Goal: Information Seeking & Learning: Learn about a topic

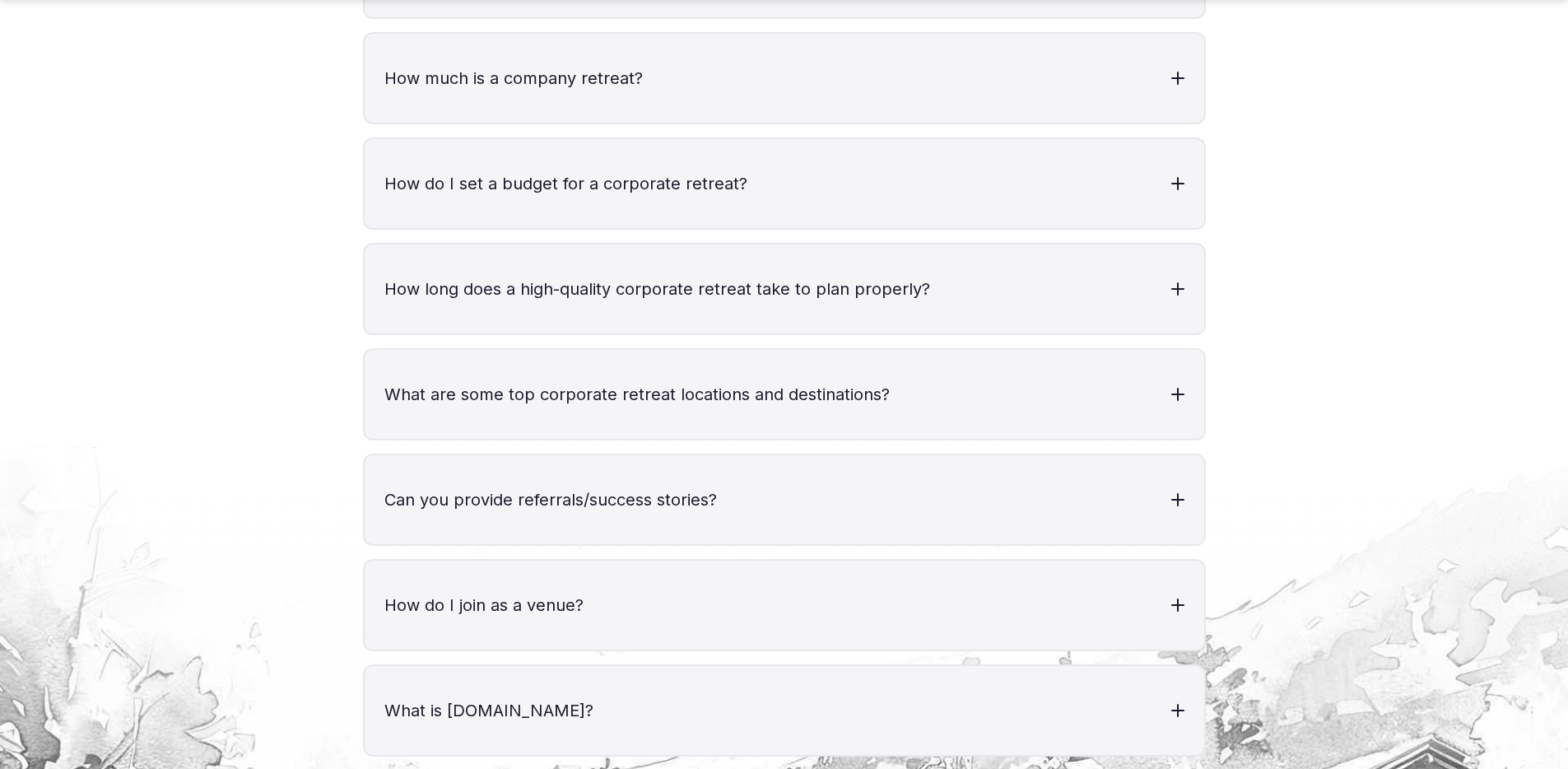
scroll to position [6813, 0]
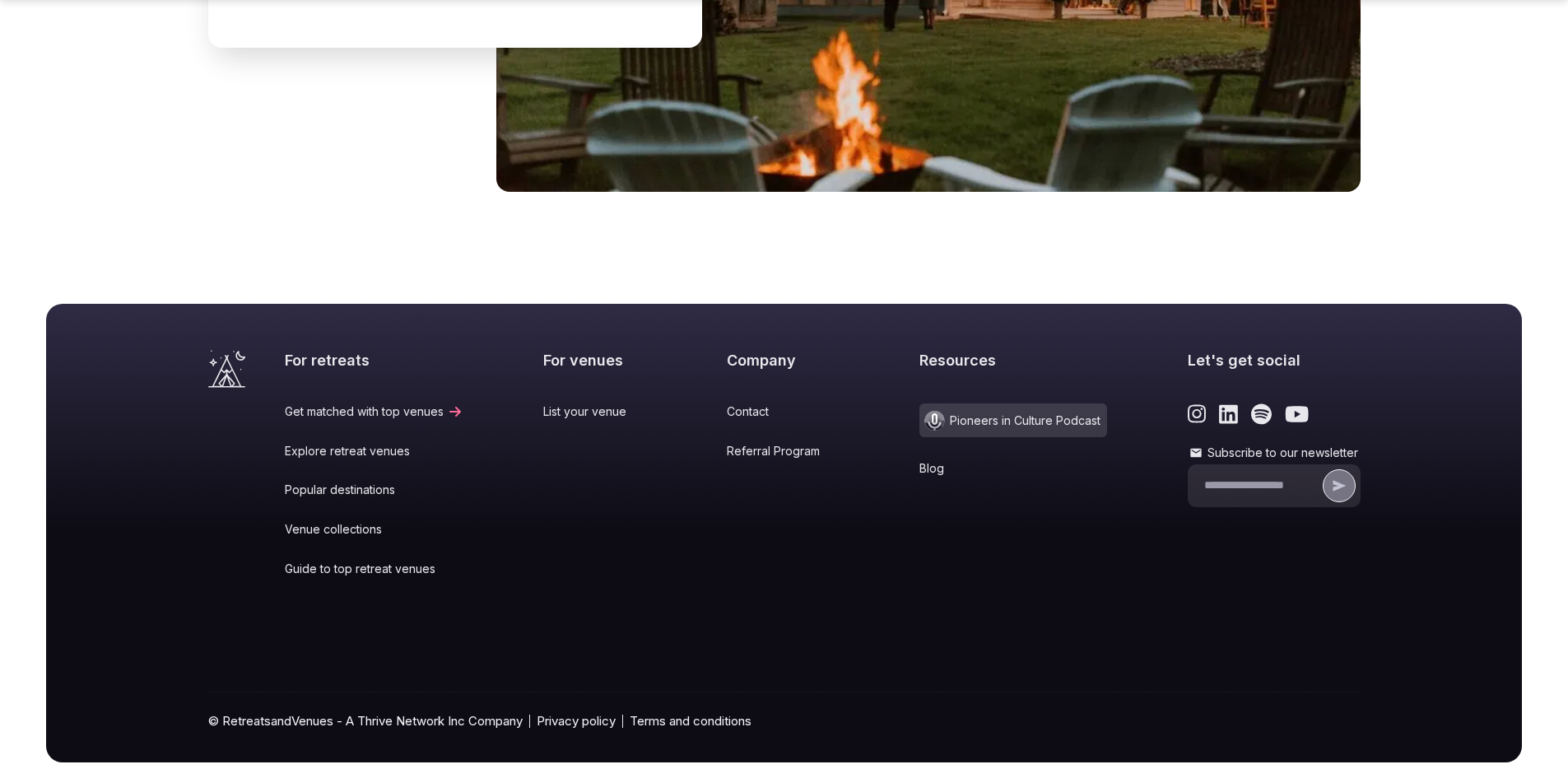
click at [925, 460] on link "Blog" at bounding box center [1013, 469] width 187 height 17
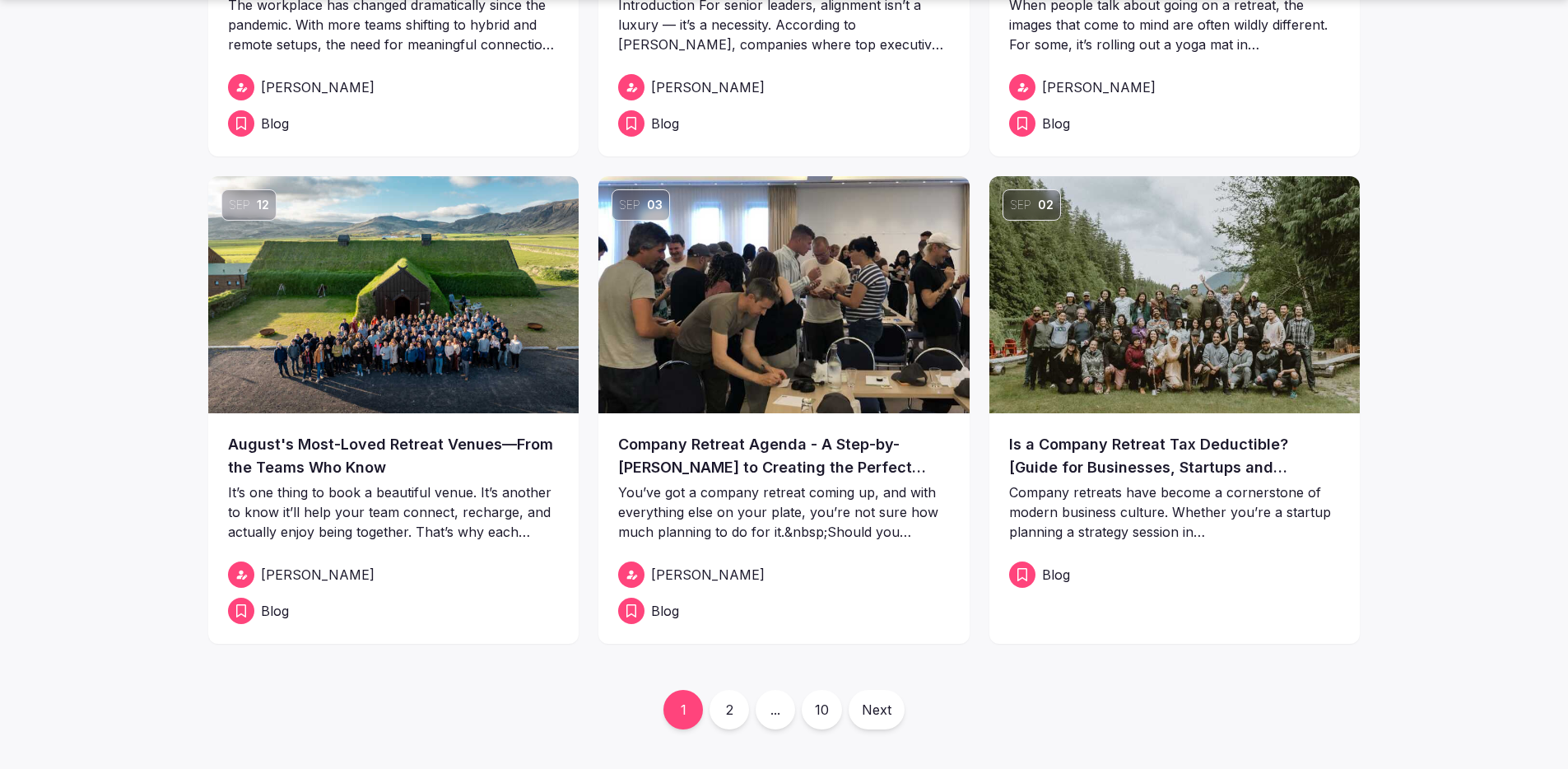
scroll to position [507, 0]
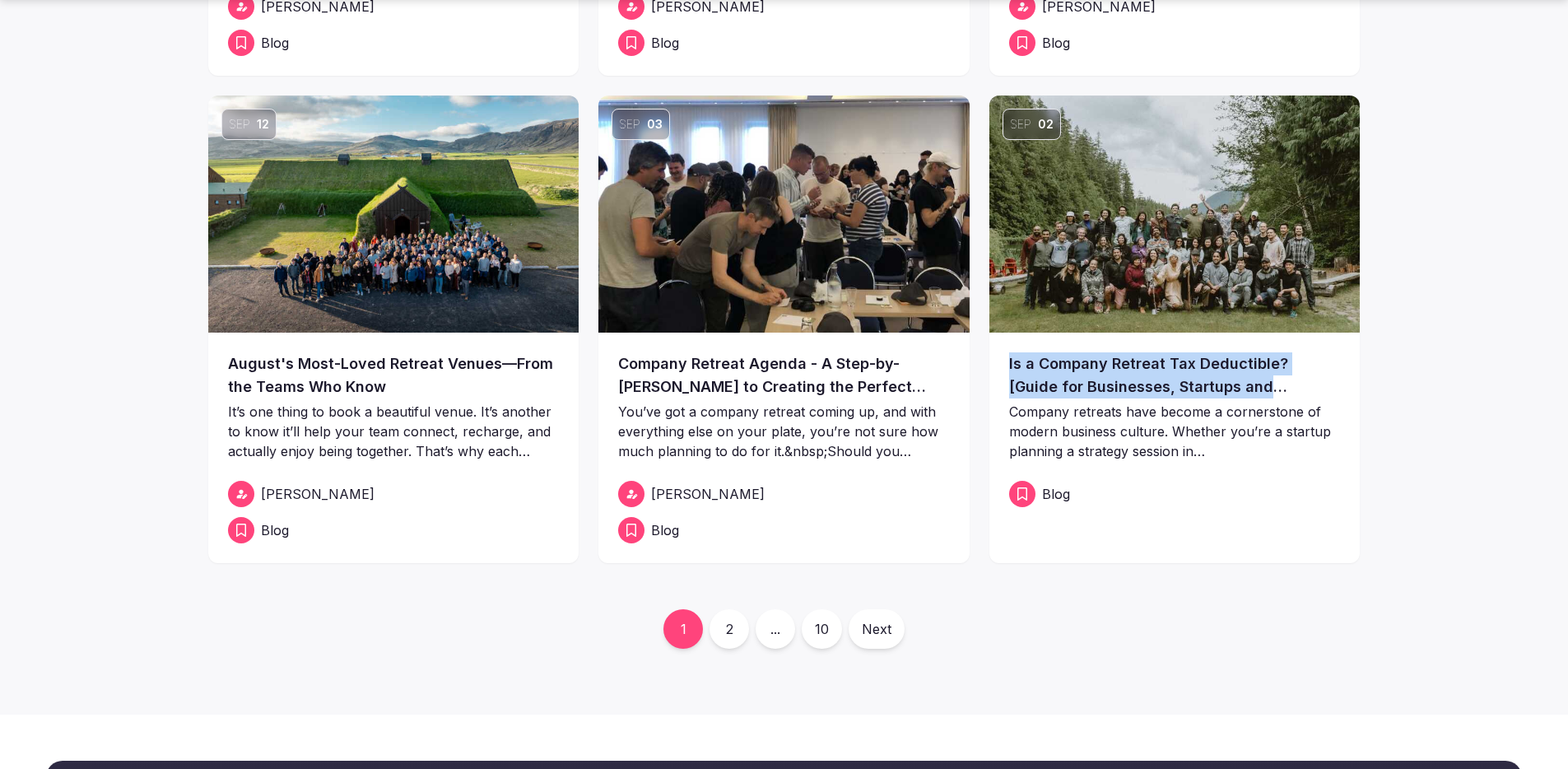
click at [726, 633] on link "2" at bounding box center [729, 628] width 39 height 40
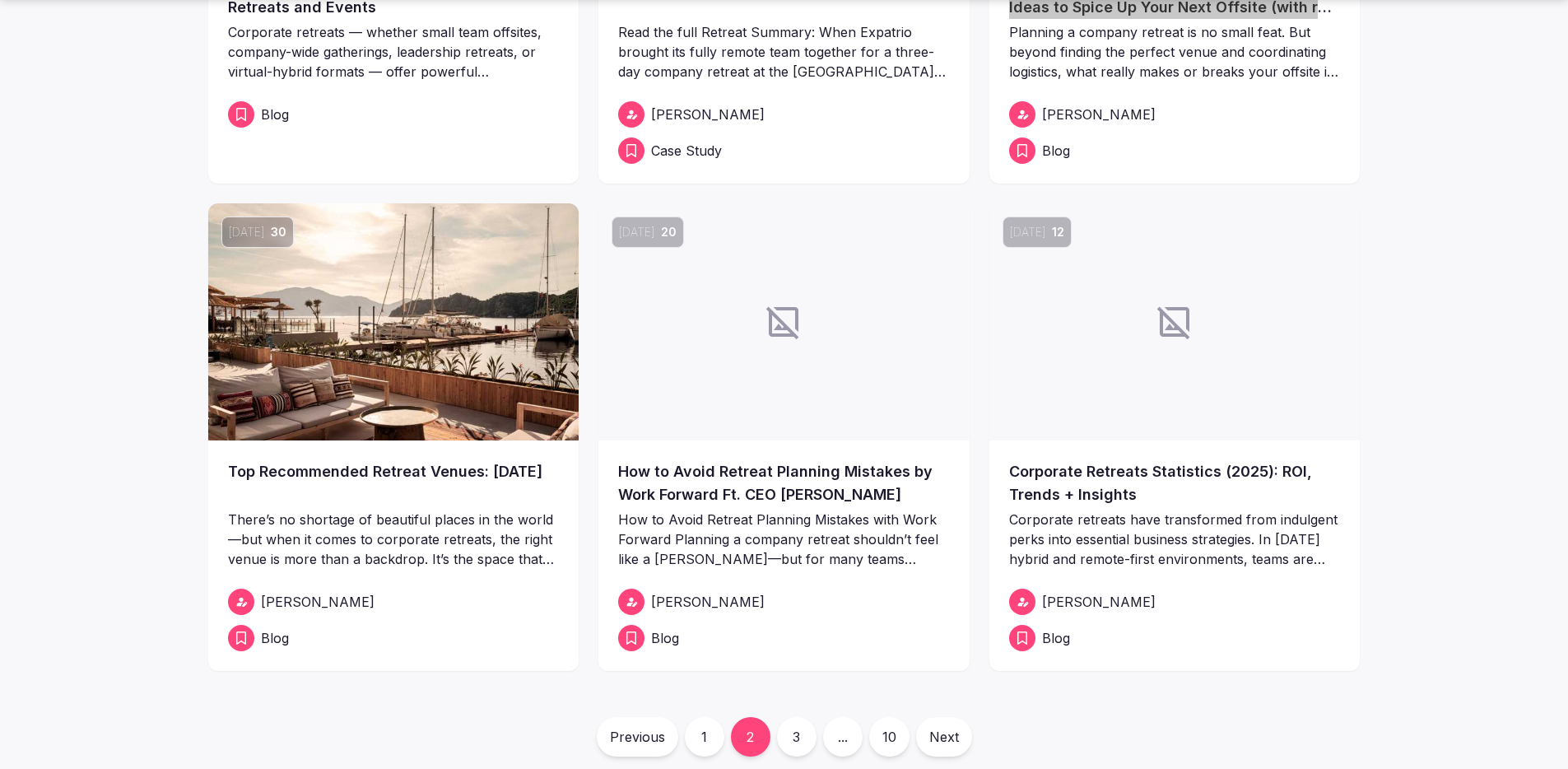
scroll to position [402, 0]
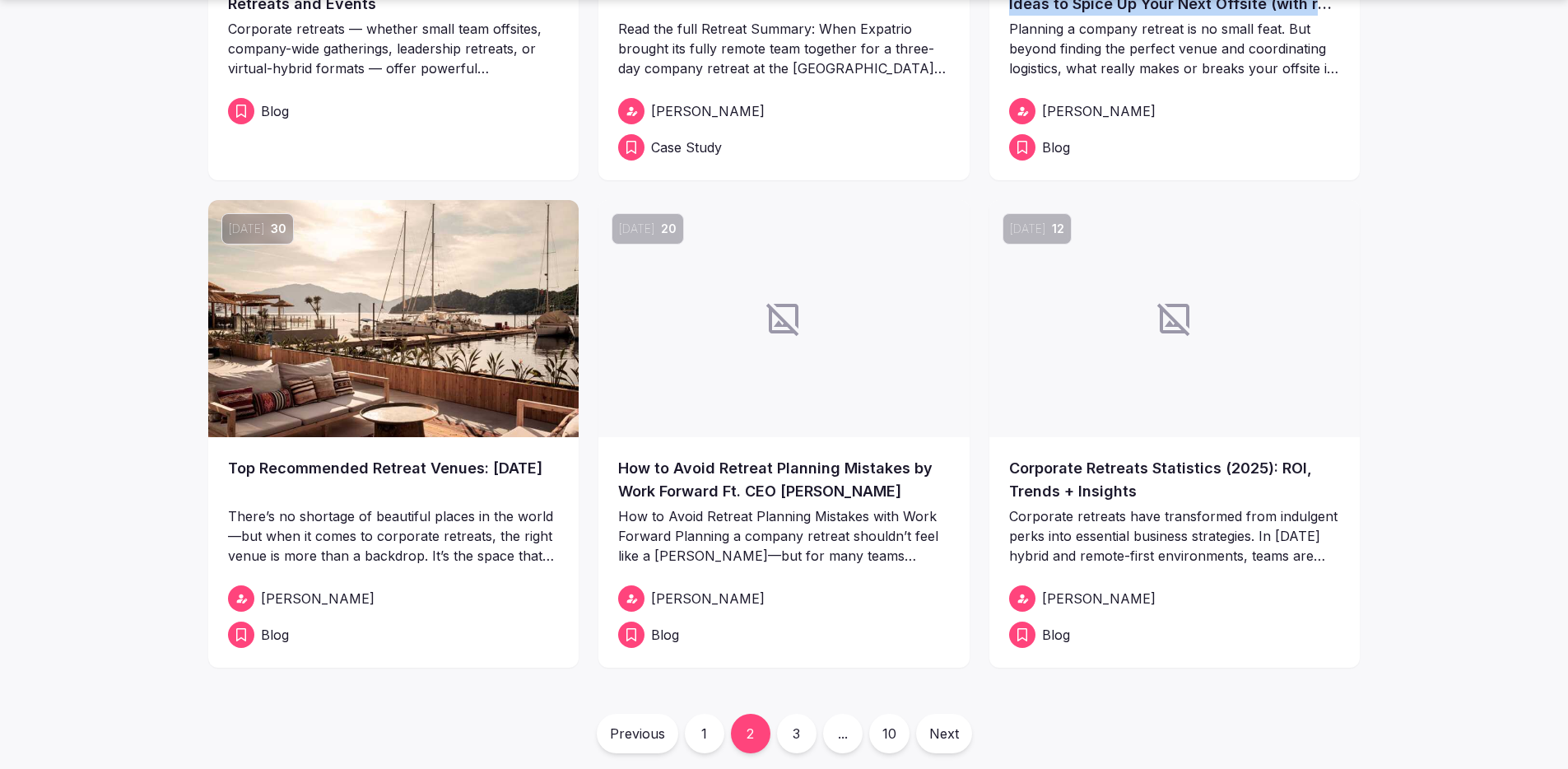
click at [806, 736] on link "3" at bounding box center [796, 733] width 39 height 40
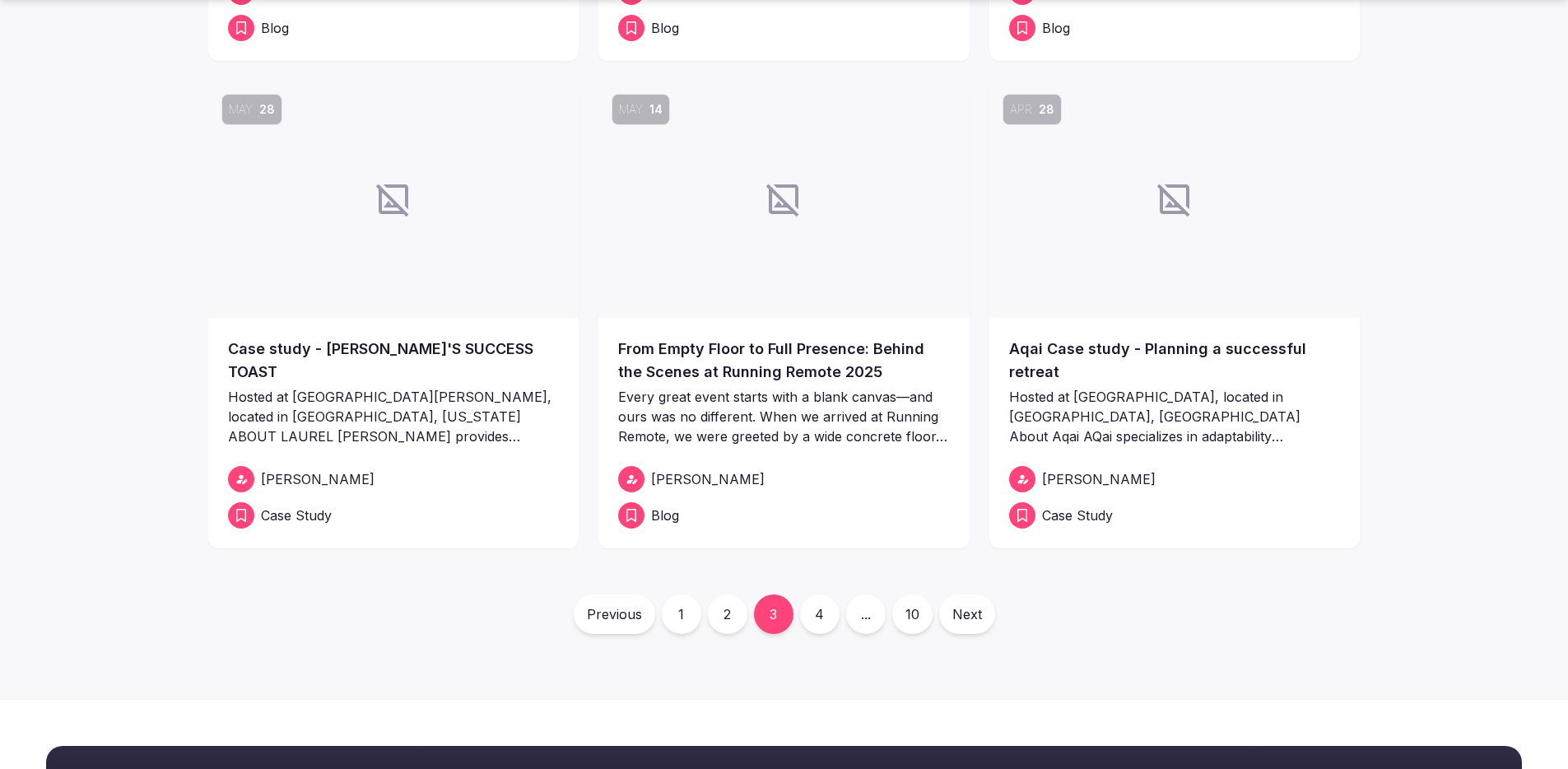
scroll to position [535, 0]
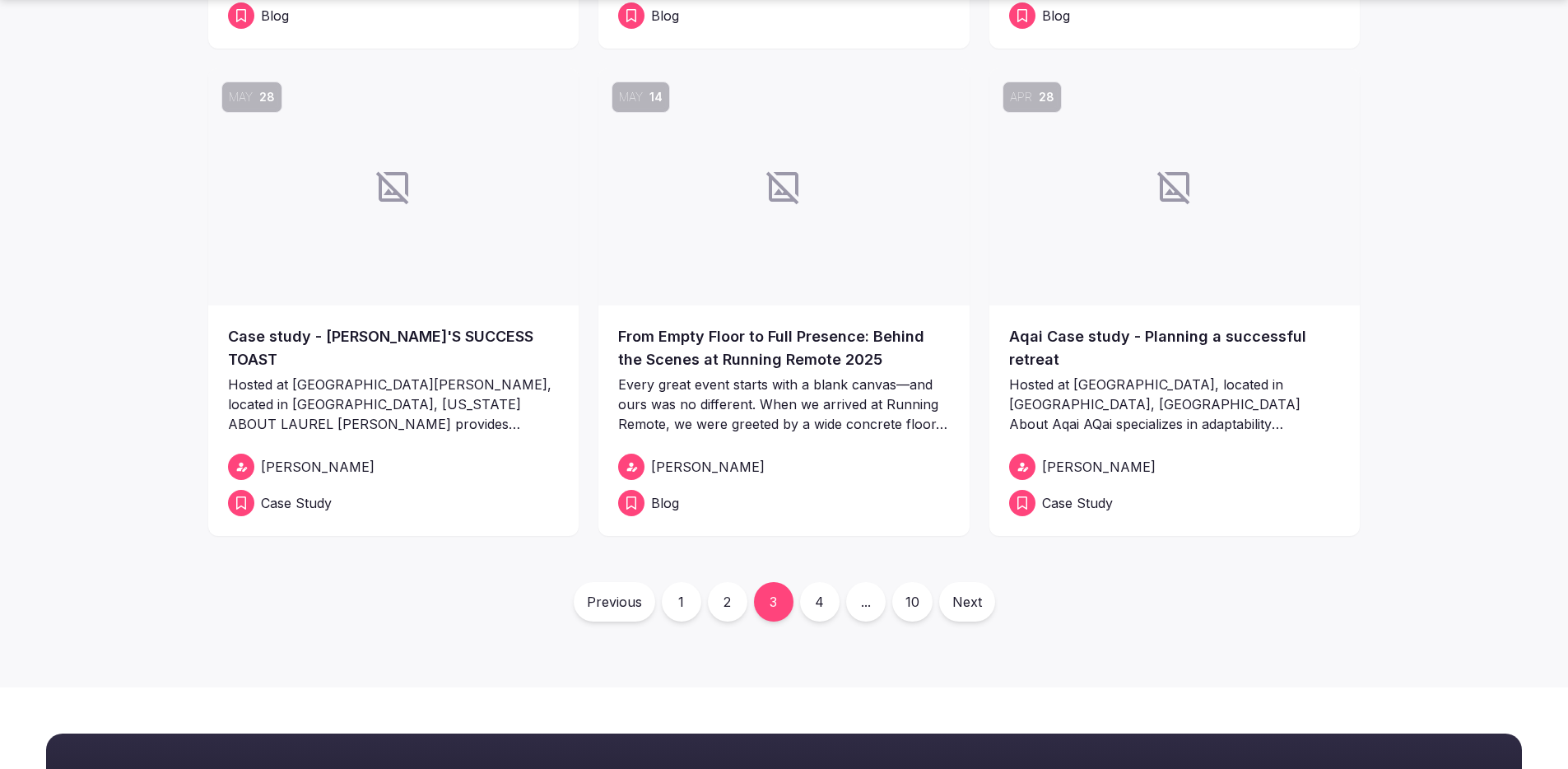
click at [819, 606] on link "4" at bounding box center [819, 602] width 39 height 40
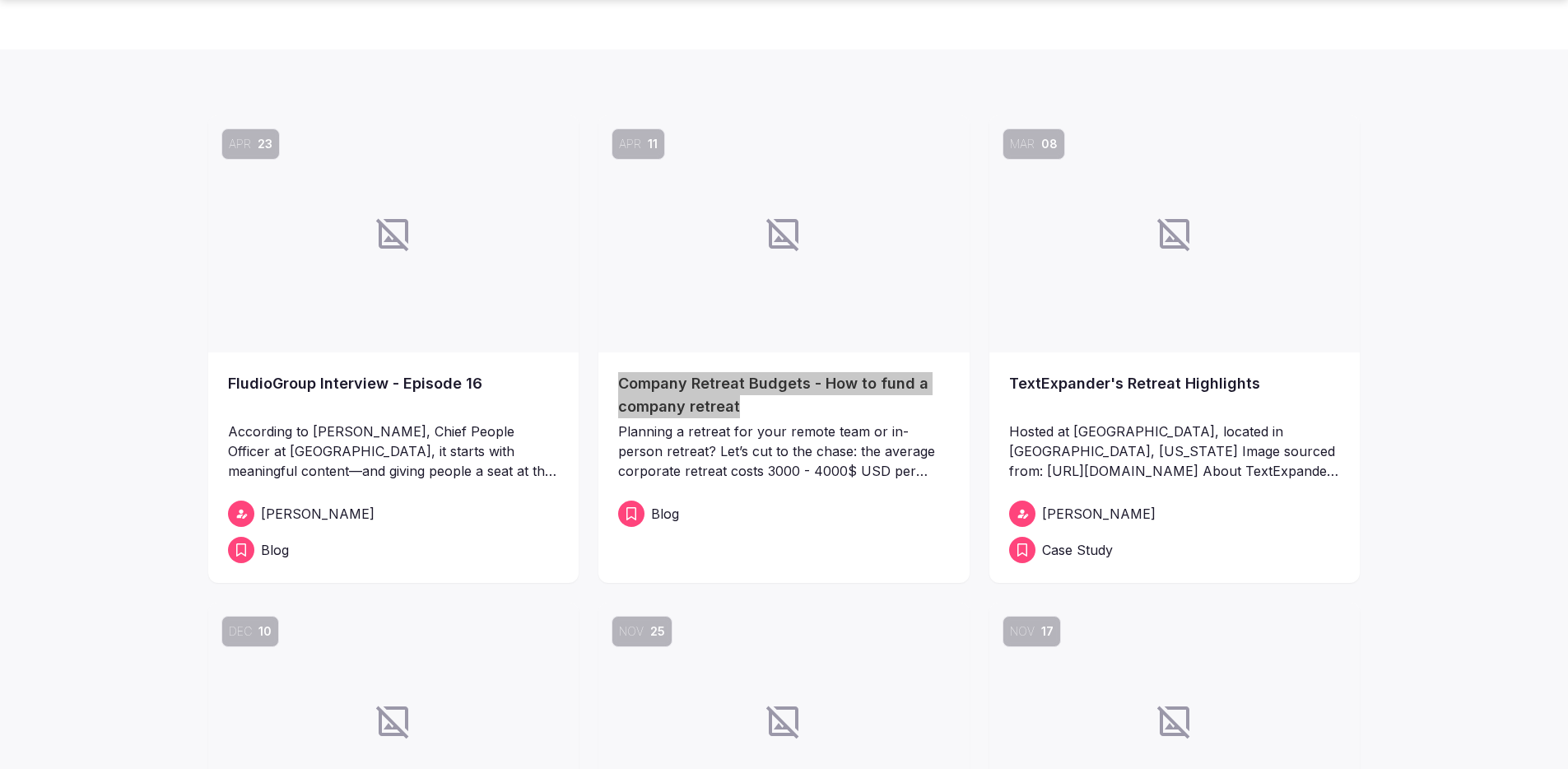
scroll to position [533, 0]
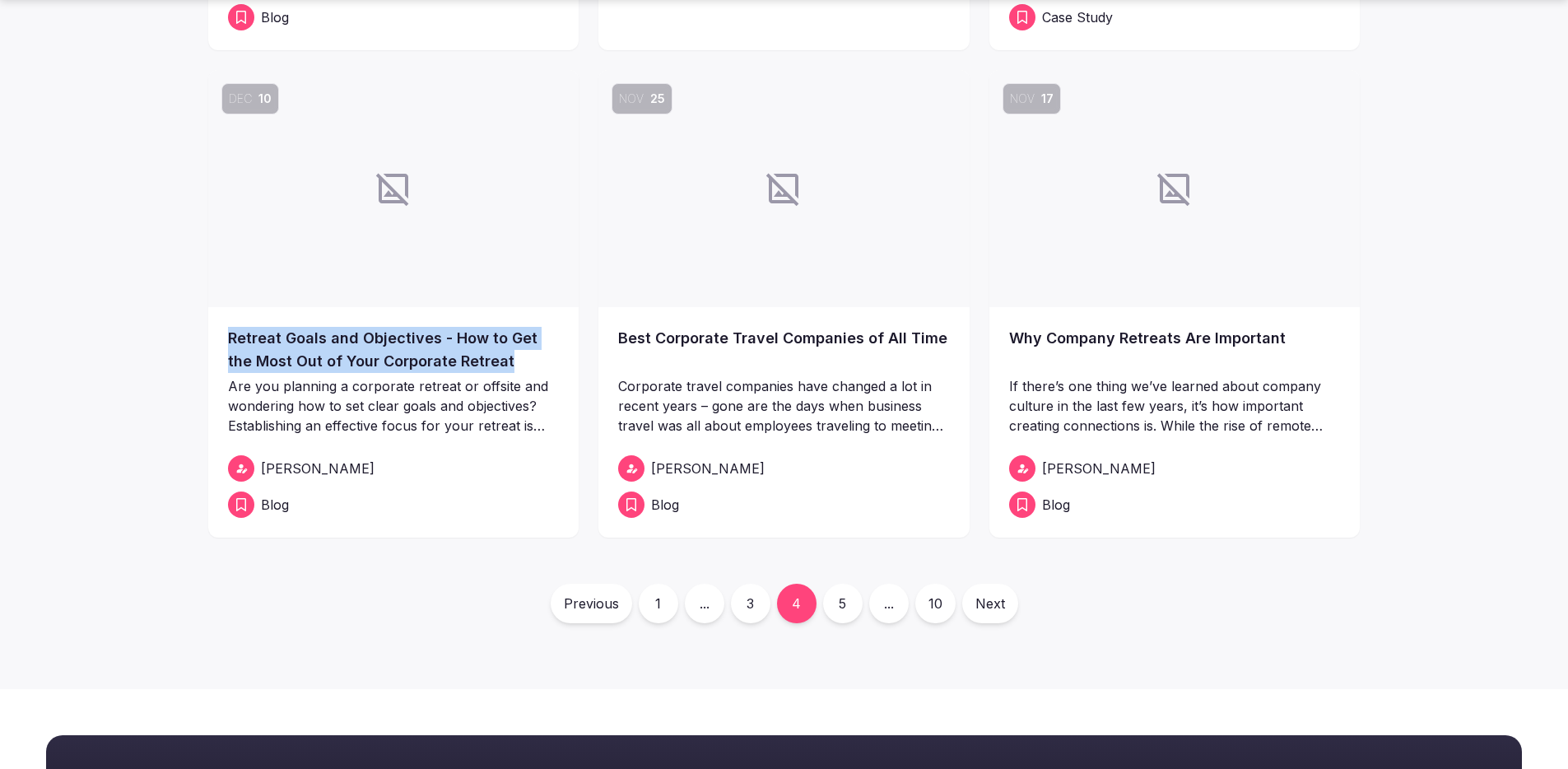
click at [839, 605] on link "5" at bounding box center [842, 603] width 39 height 40
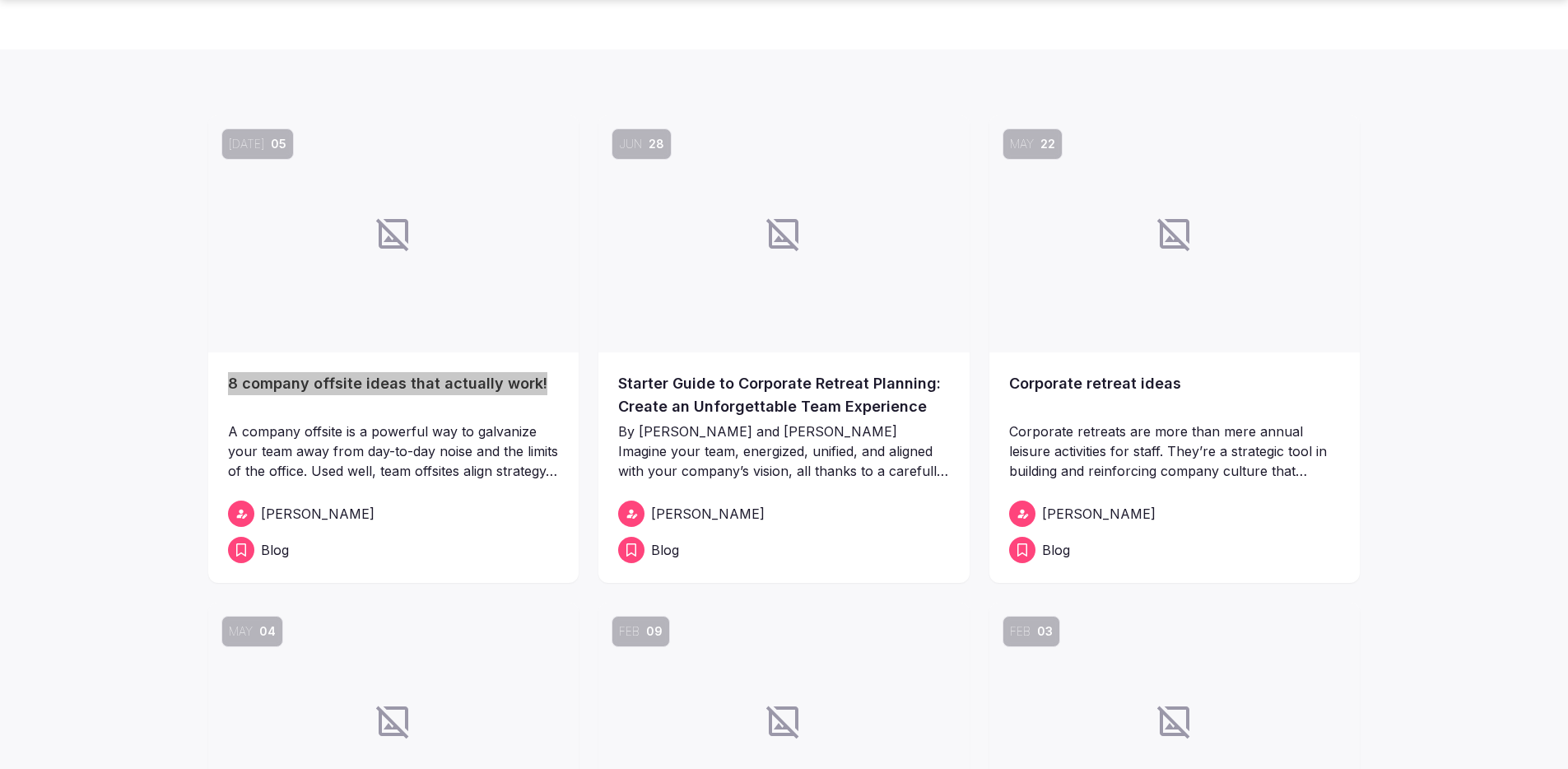
scroll to position [785, 0]
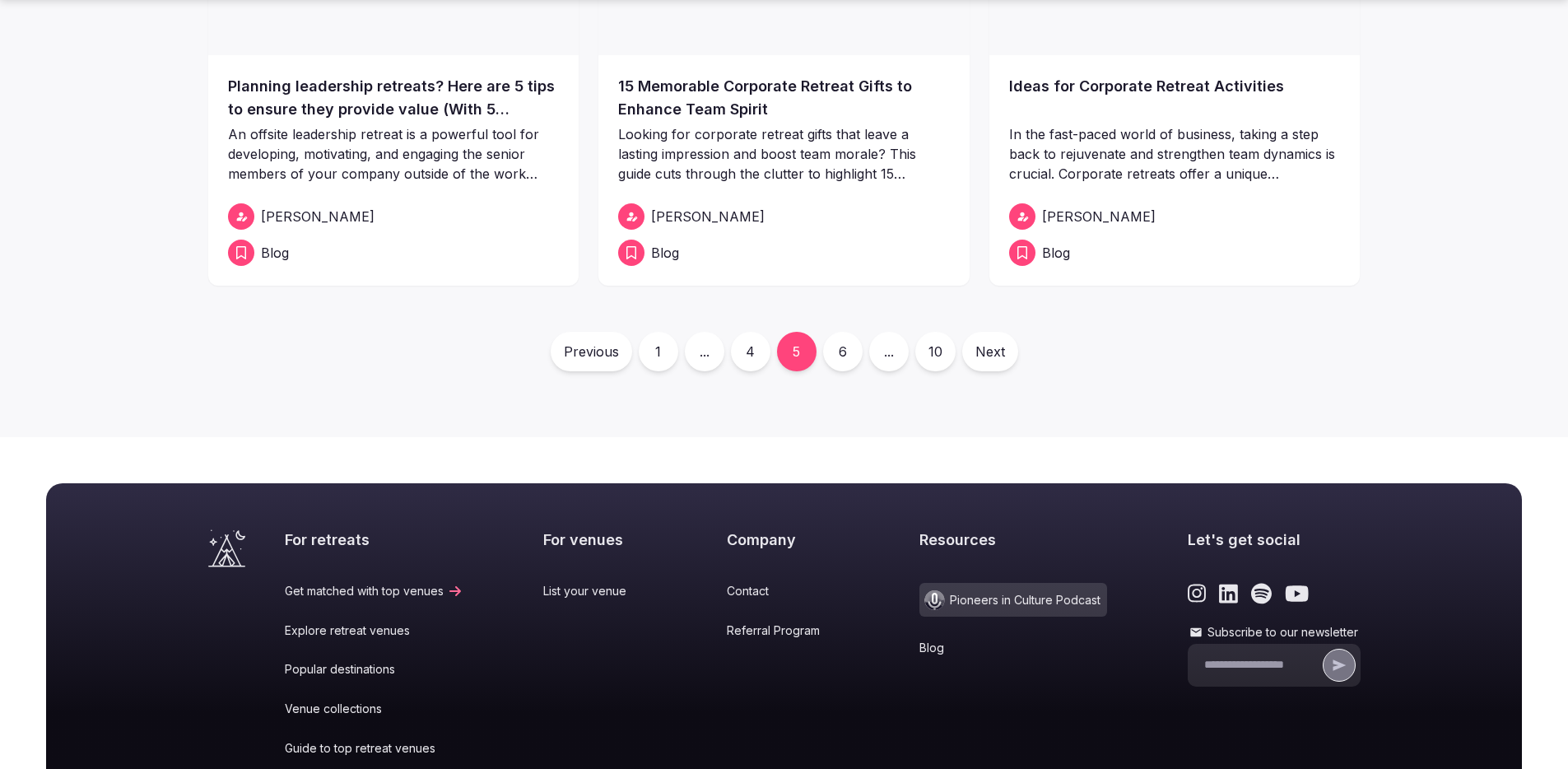
click at [848, 357] on link "6" at bounding box center [842, 351] width 39 height 40
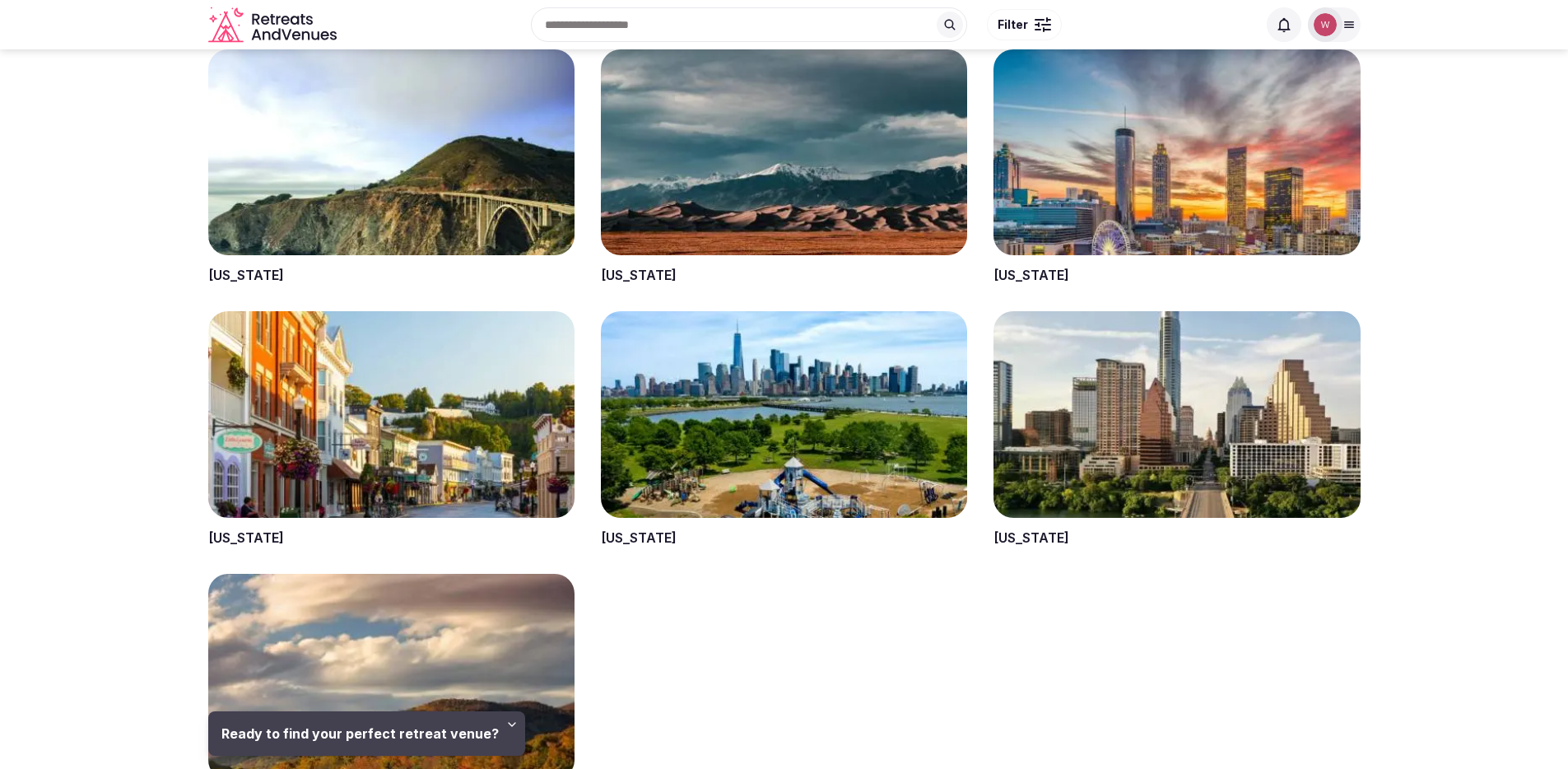
scroll to position [2760, 0]
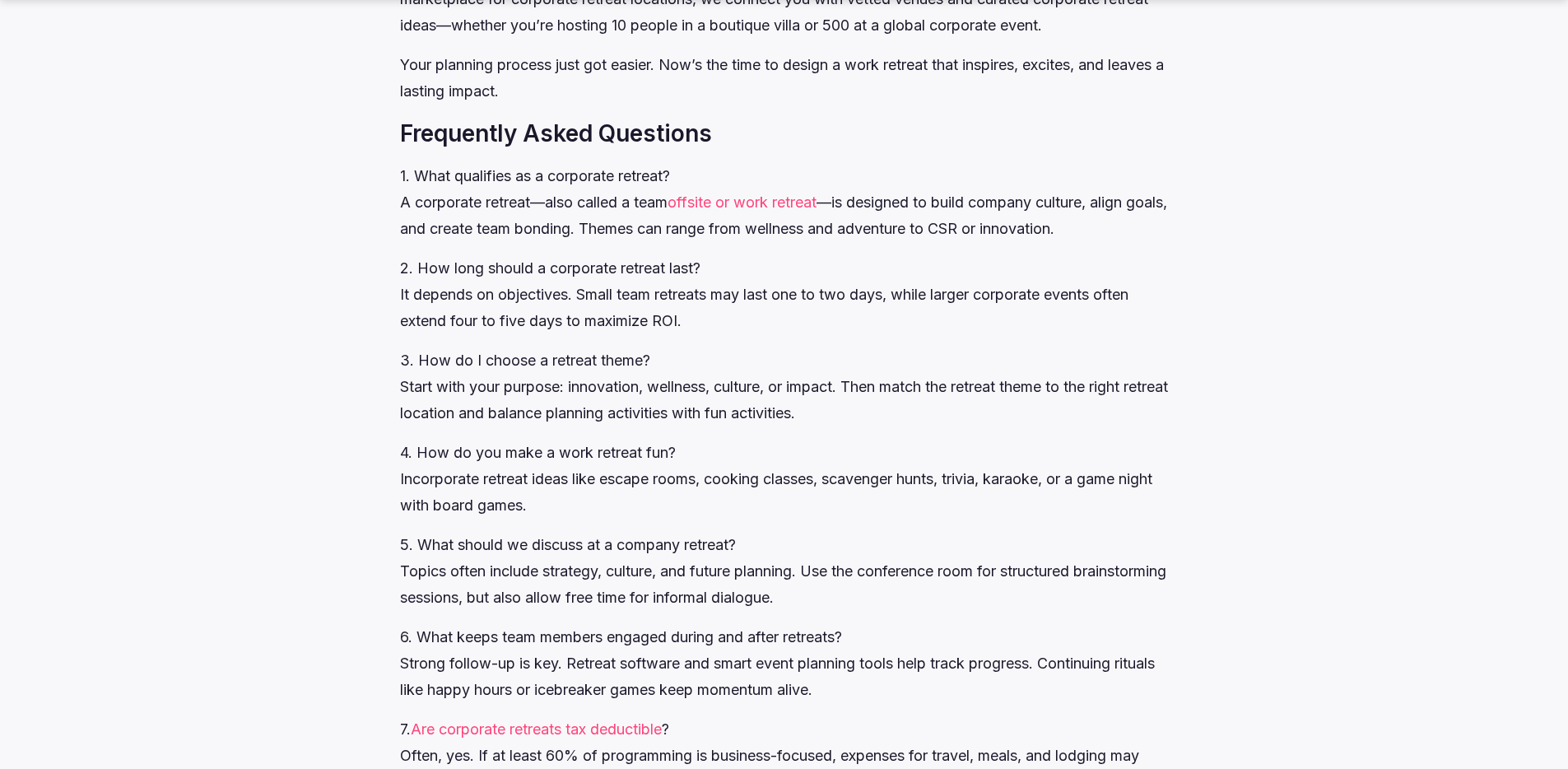
scroll to position [9897, 0]
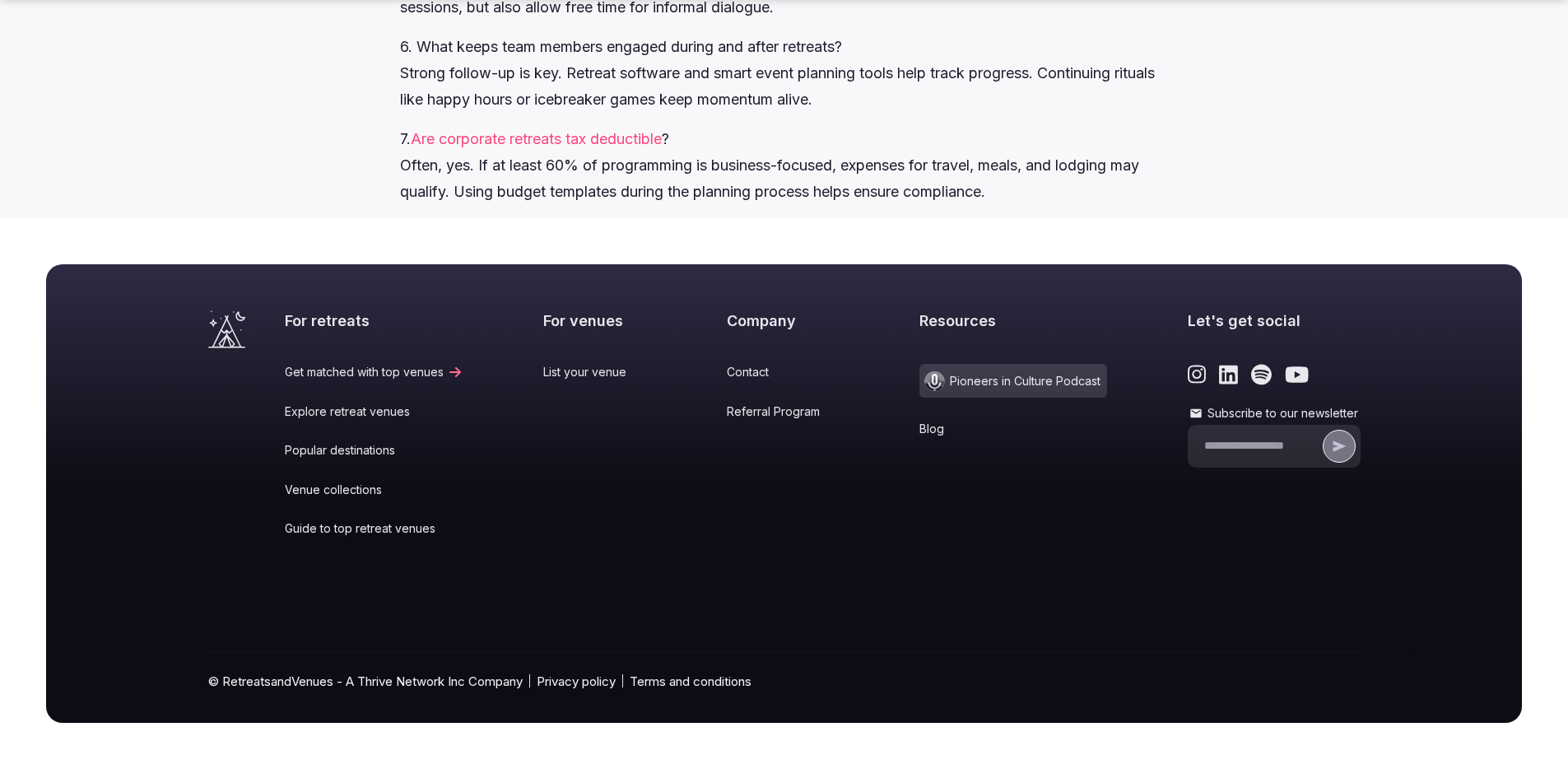
click at [923, 427] on link "Blog" at bounding box center [1013, 429] width 187 height 17
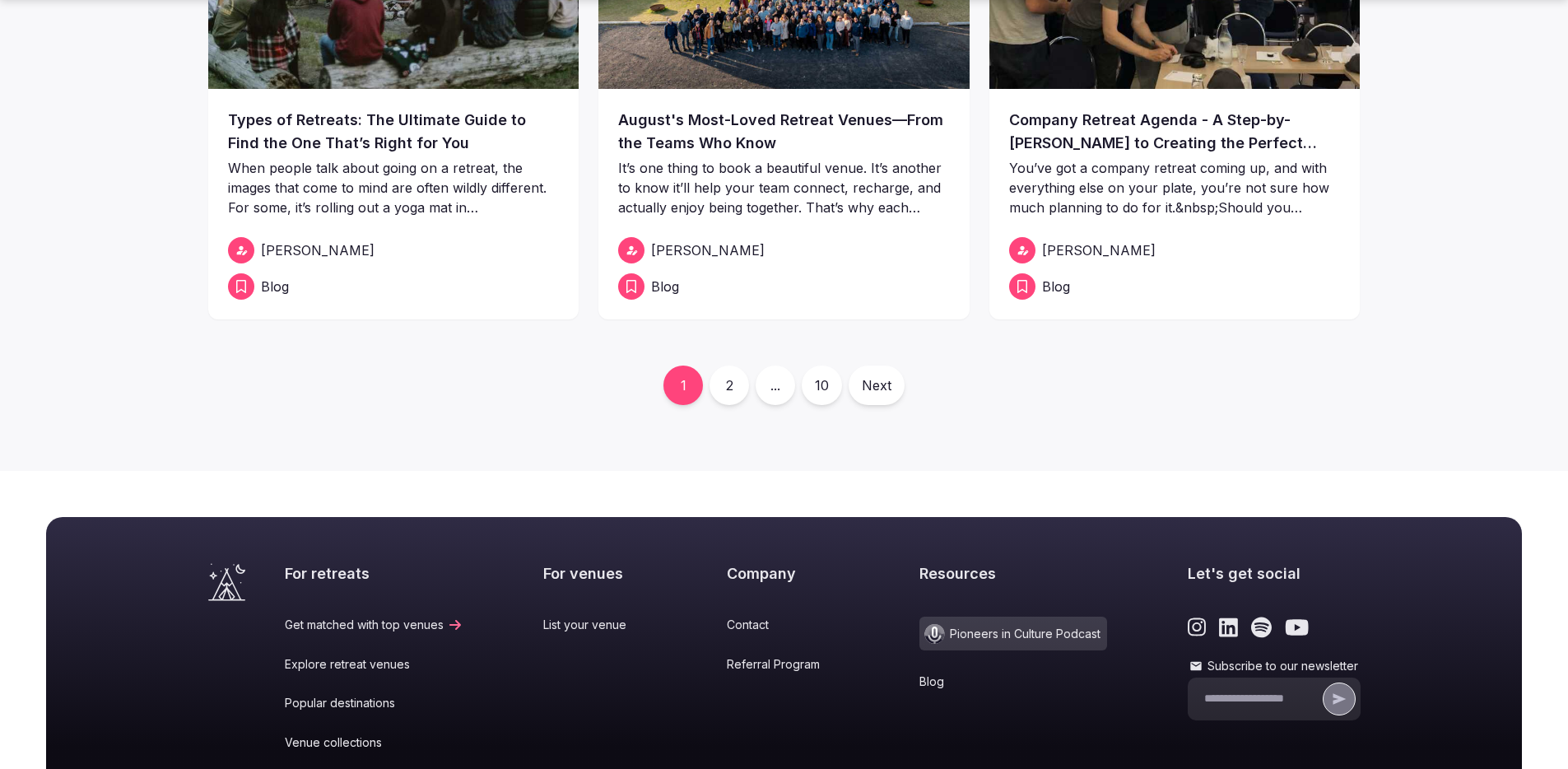
scroll to position [1003, 0]
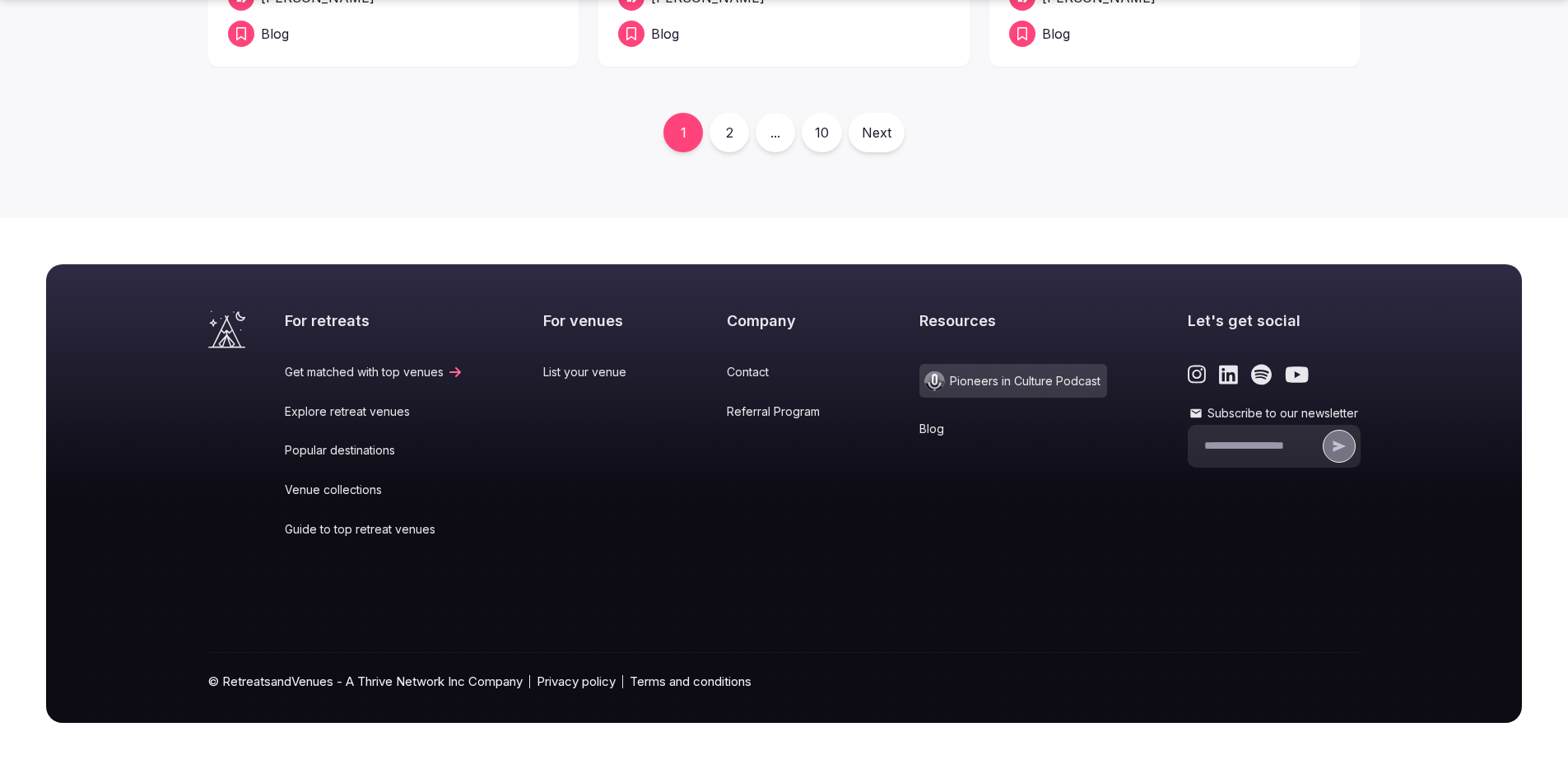
click at [731, 137] on link "2" at bounding box center [729, 132] width 39 height 40
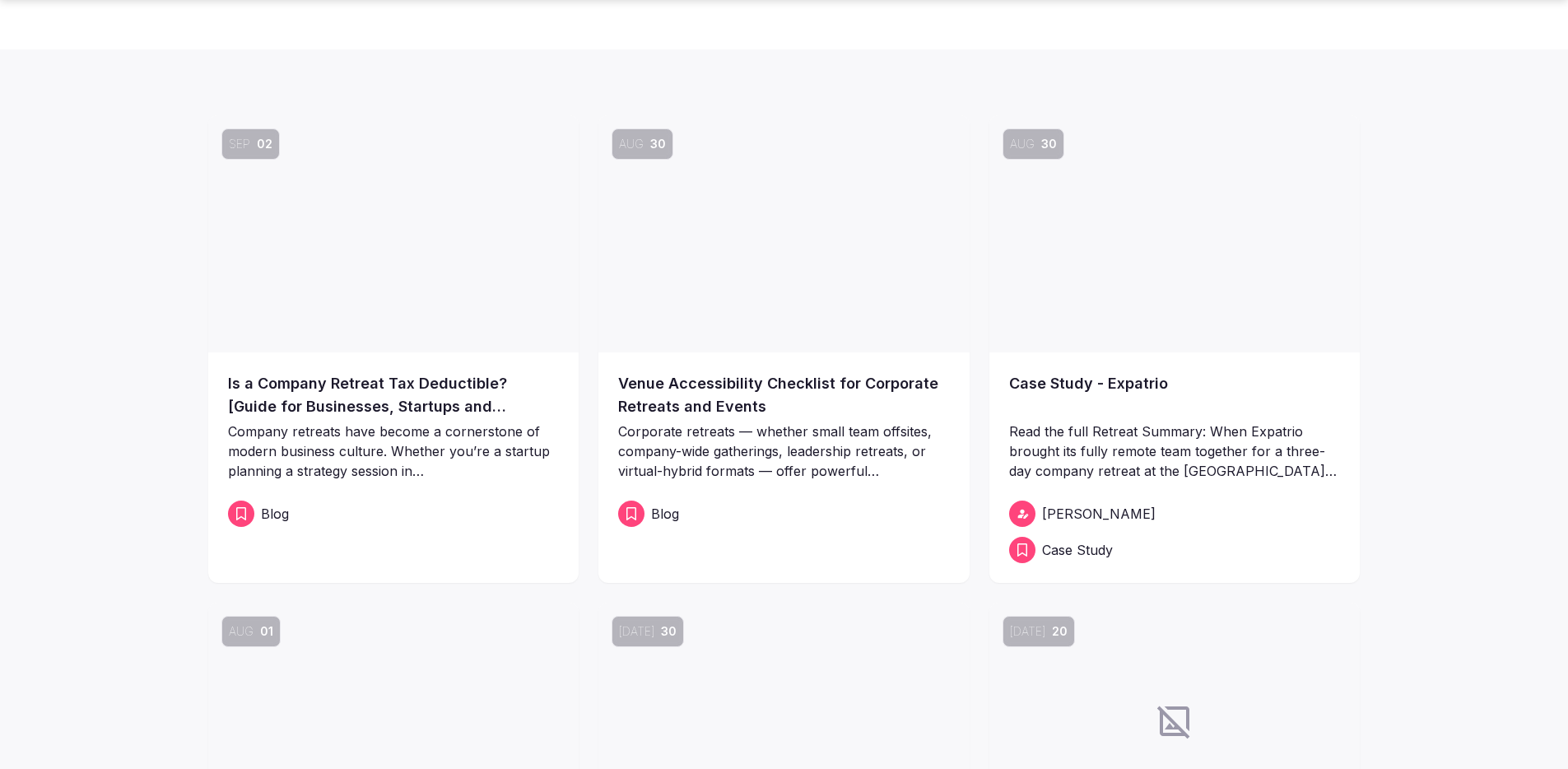
scroll to position [1003, 0]
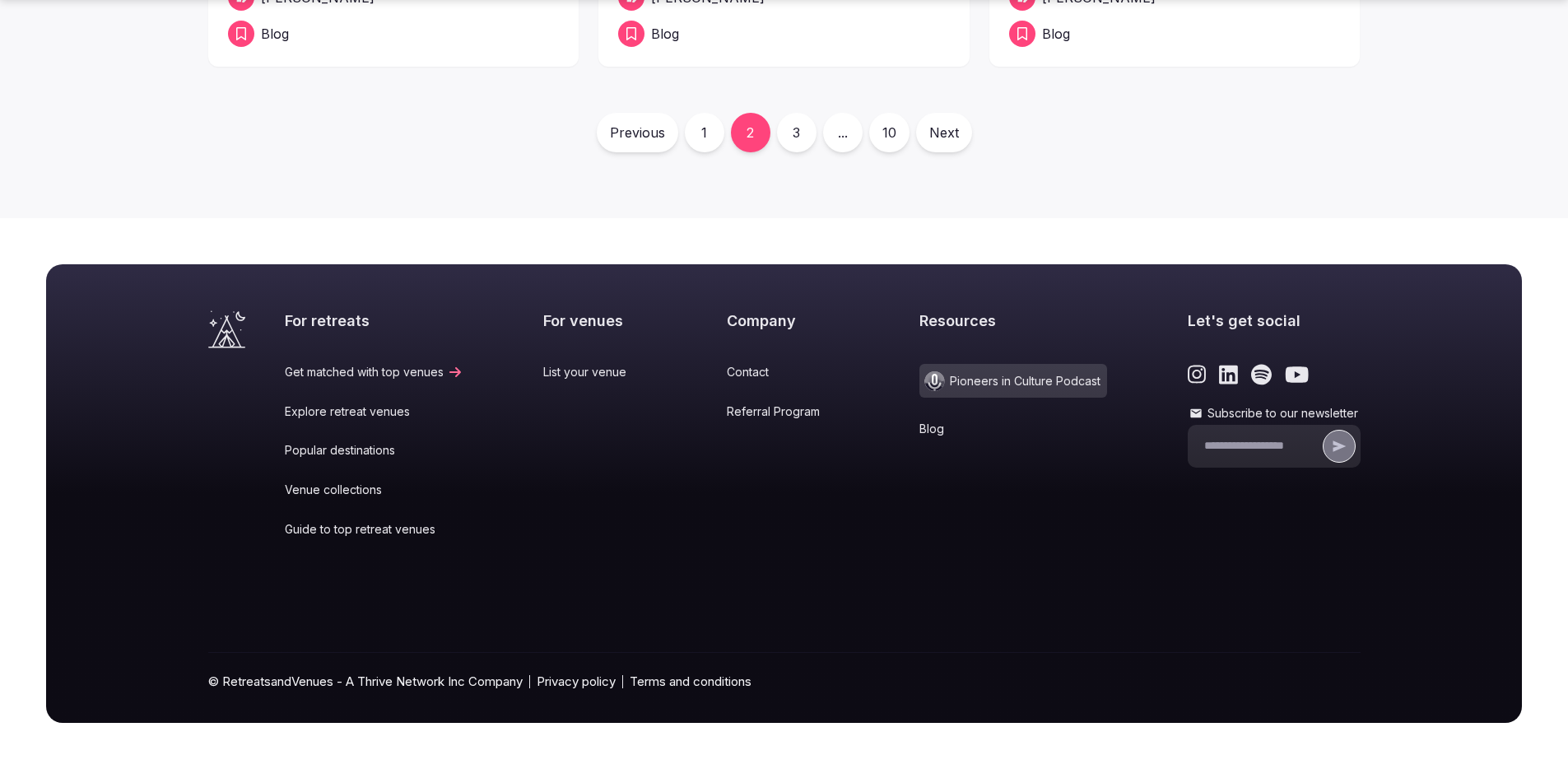
click at [694, 137] on link "1" at bounding box center [705, 132] width 39 height 40
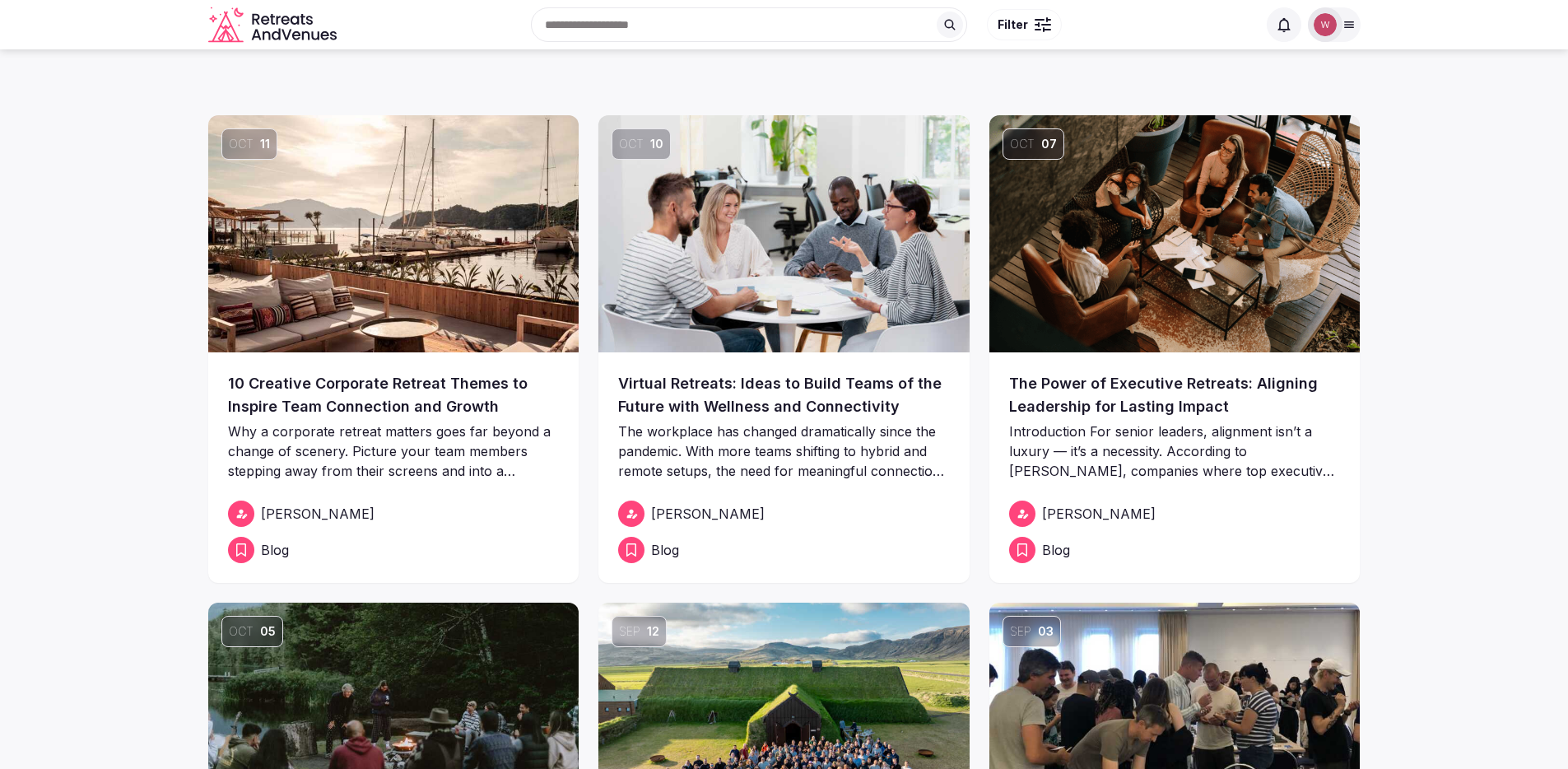
click at [415, 270] on img at bounding box center [394, 233] width 371 height 237
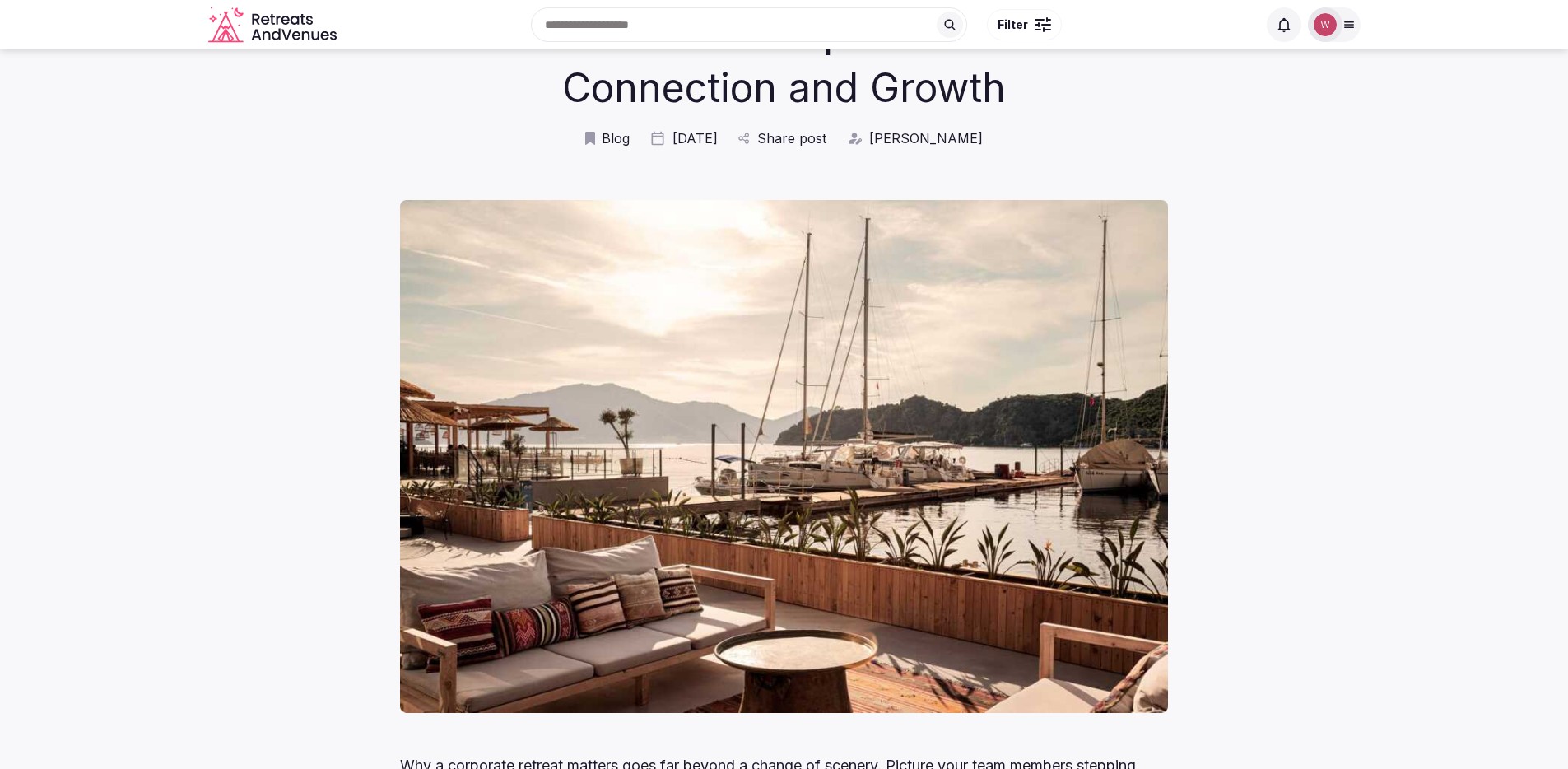
scroll to position [31, 0]
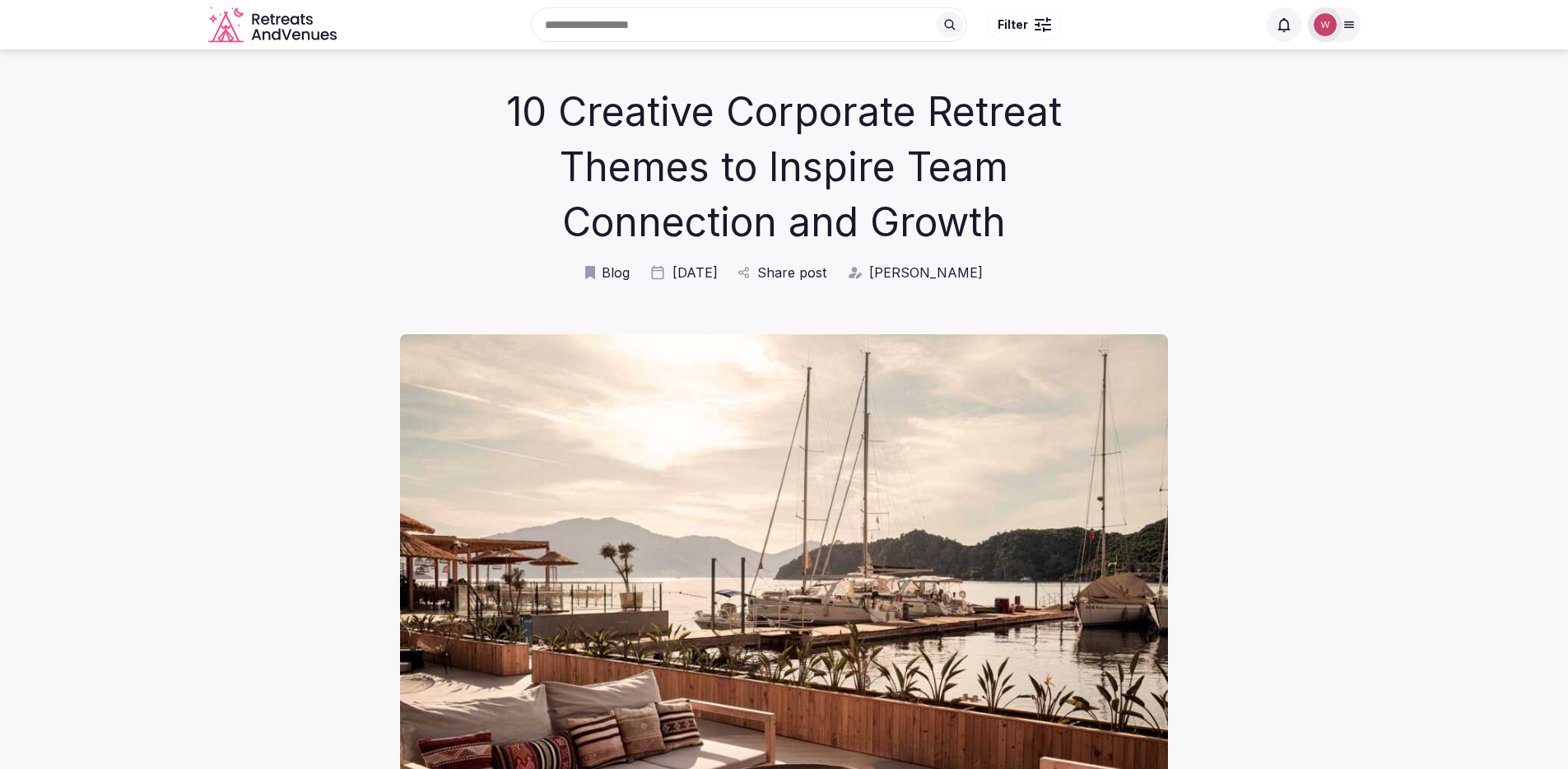
click at [918, 270] on span "[PERSON_NAME]" at bounding box center [926, 273] width 114 height 18
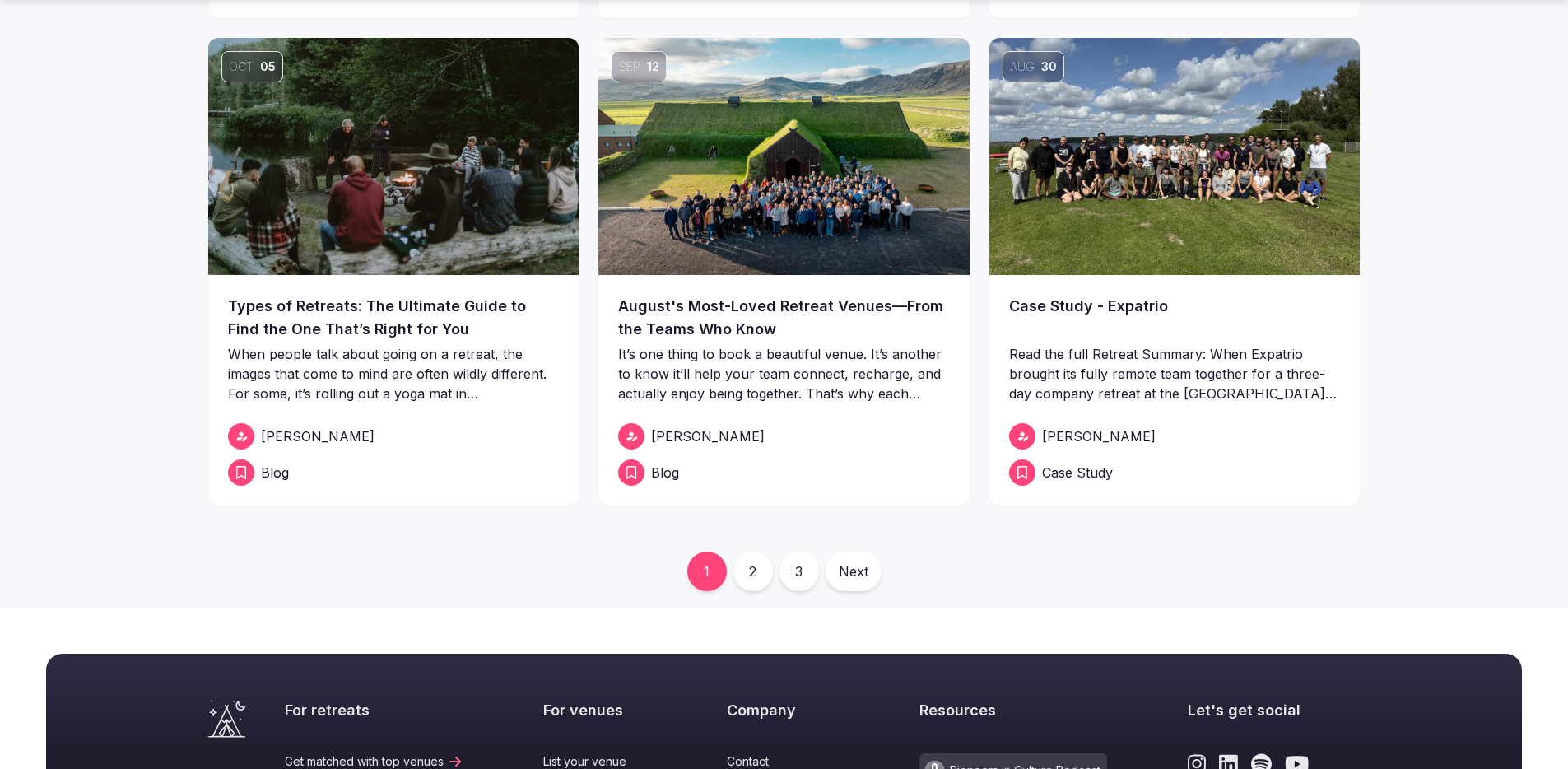
scroll to position [825, 0]
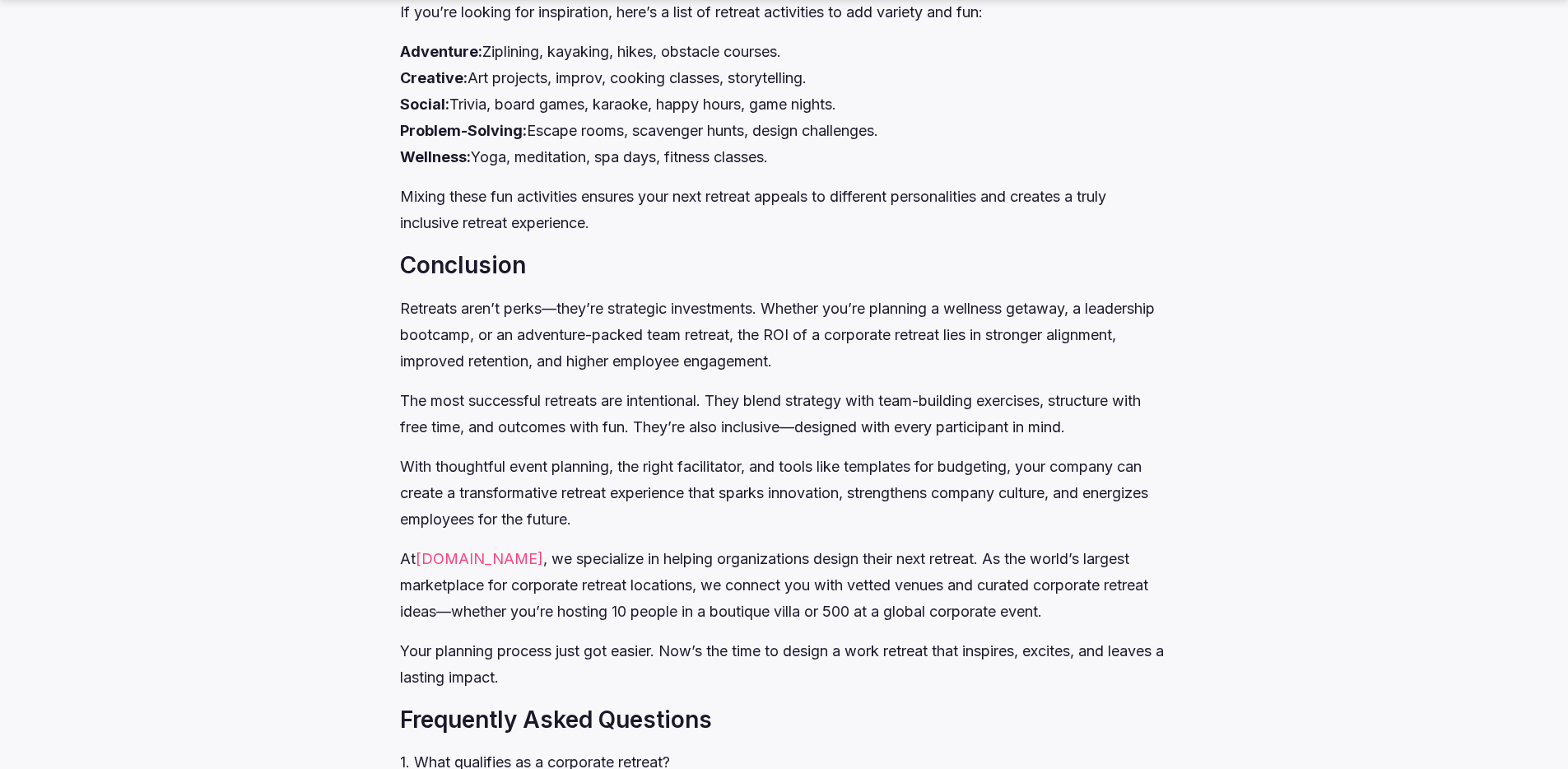
scroll to position [9017, 0]
